Goal: Navigation & Orientation: Find specific page/section

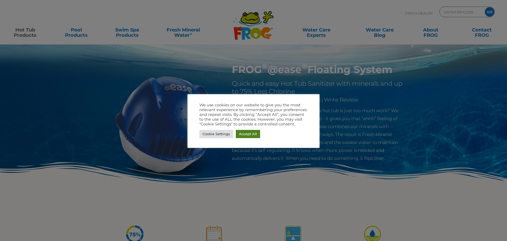
click at [246, 137] on link "Accept All" at bounding box center [248, 134] width 24 height 8
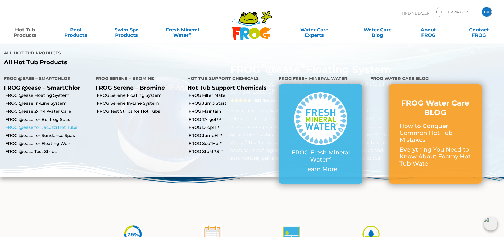
click at [37, 124] on link "FROG @ease for Jacuzzi Hot Tubs" at bounding box center [48, 127] width 86 height 6
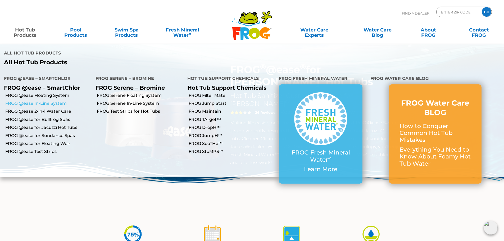
click at [30, 100] on link "FROG @ease In-Line System" at bounding box center [48, 103] width 86 height 6
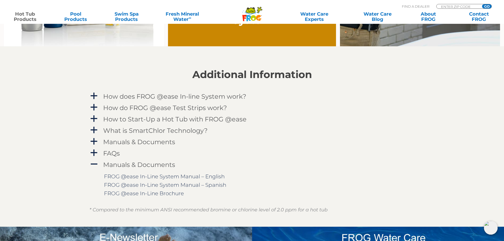
scroll to position [502, 0]
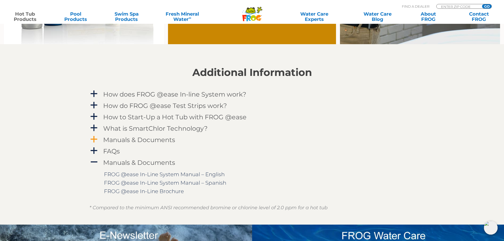
click at [92, 140] on span "a" at bounding box center [94, 139] width 8 height 8
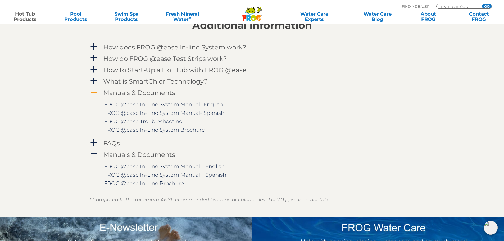
scroll to position [555, 0]
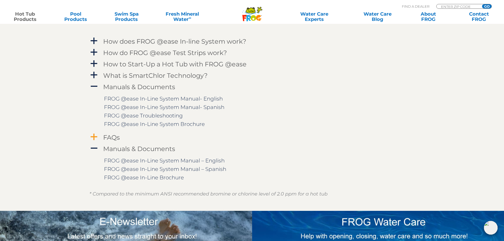
click at [94, 135] on span "a" at bounding box center [94, 137] width 8 height 8
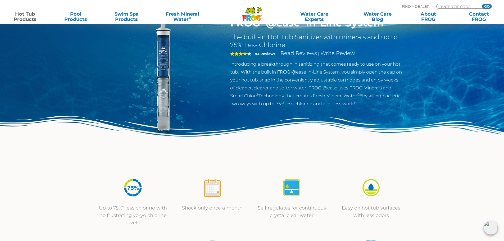
scroll to position [0, 0]
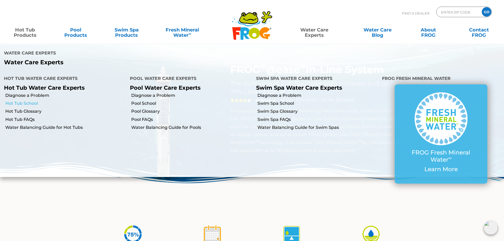
click at [22, 100] on link "Hot Tub School" at bounding box center [65, 103] width 121 height 6
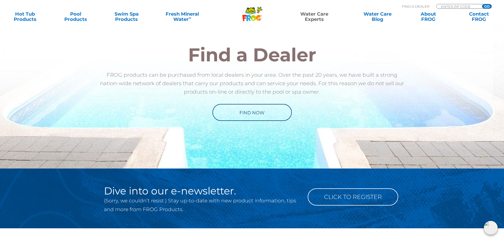
scroll to position [317, 0]
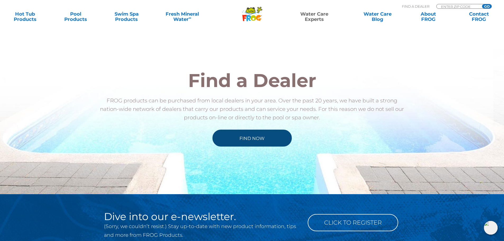
click at [262, 140] on link "Find Now" at bounding box center [251, 138] width 79 height 17
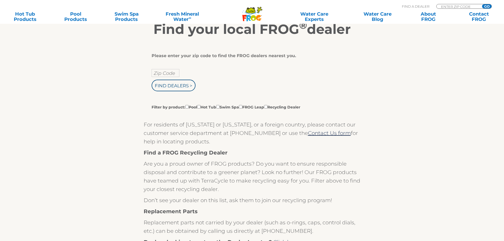
scroll to position [106, 0]
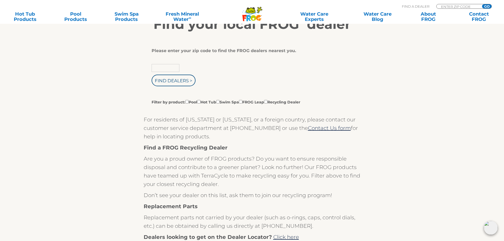
click at [164, 64] on input "text" at bounding box center [165, 68] width 28 height 8
type input "80111"
click at [179, 83] on input "Find Dealers >" at bounding box center [173, 81] width 44 height 12
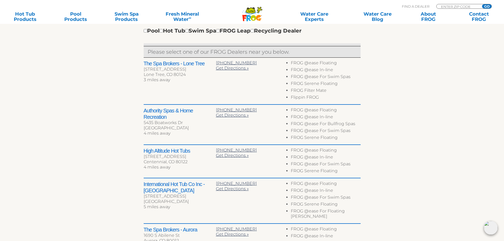
scroll to position [211, 0]
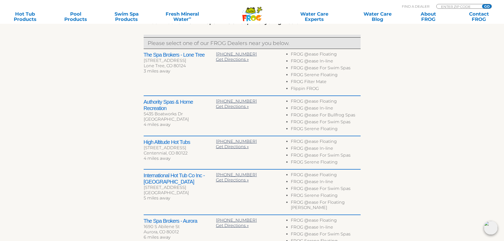
click at [89, 130] on section "Find your local FROG ® dealer To navigate the map with touch gestures double-ta…" at bounding box center [252, 97] width 504 height 387
